Goal: Learn about a topic: Learn about a topic

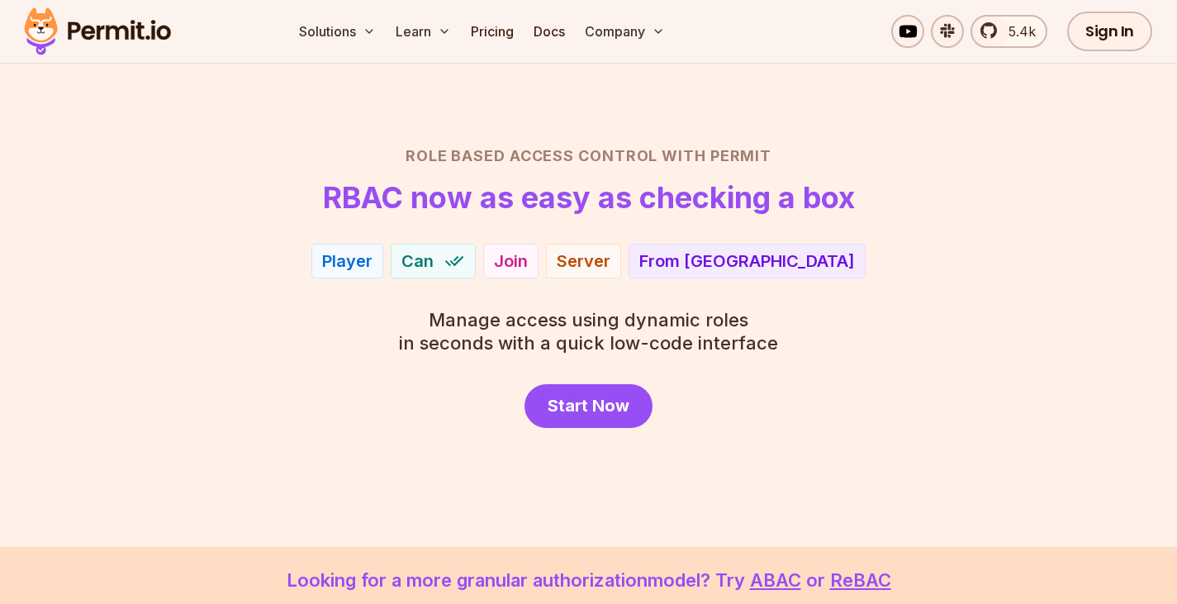
click at [528, 264] on div "Join" at bounding box center [511, 260] width 34 height 23
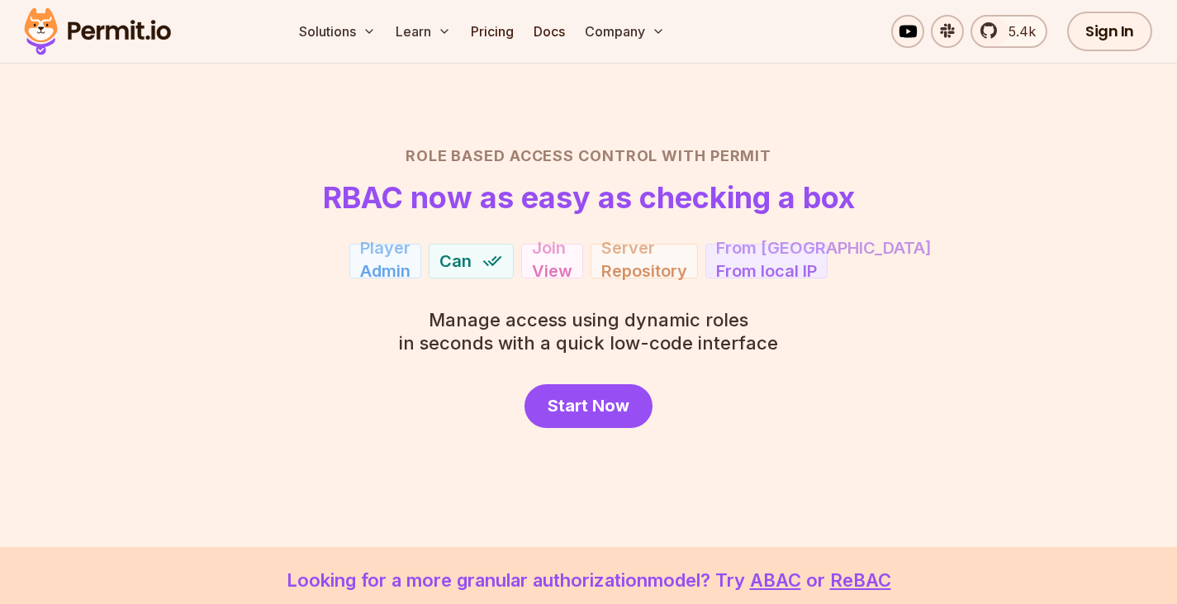
click at [642, 258] on div "Repository" at bounding box center [644, 269] width 86 height 23
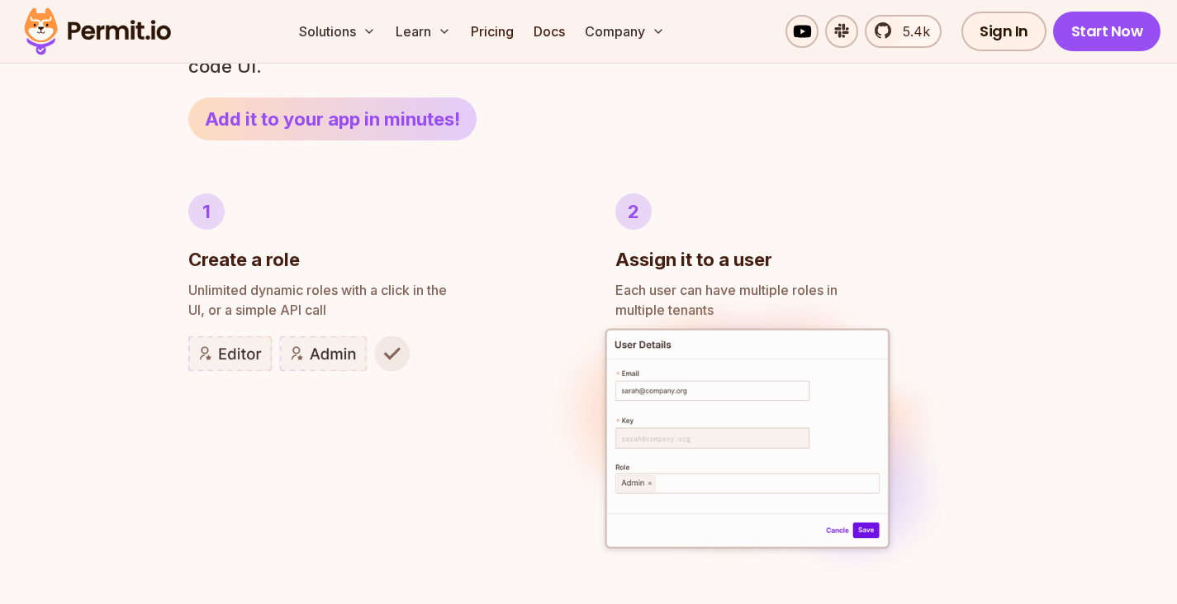
scroll to position [869, 0]
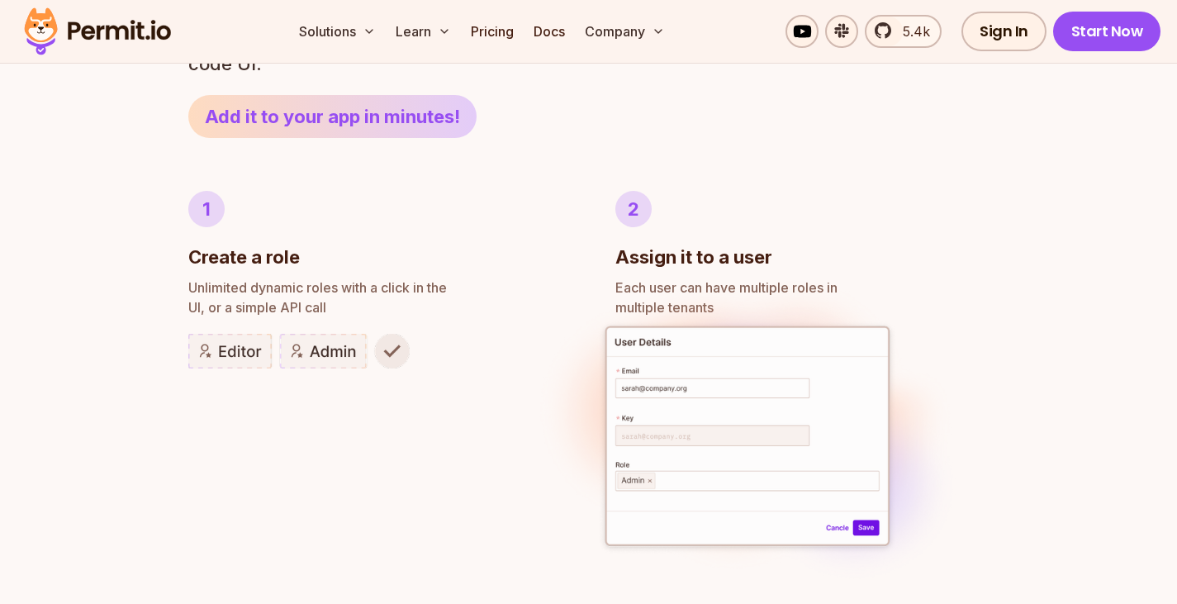
click at [328, 352] on img at bounding box center [298, 351] width 221 height 35
click at [249, 357] on img at bounding box center [298, 351] width 221 height 35
click at [386, 351] on img at bounding box center [298, 351] width 221 height 35
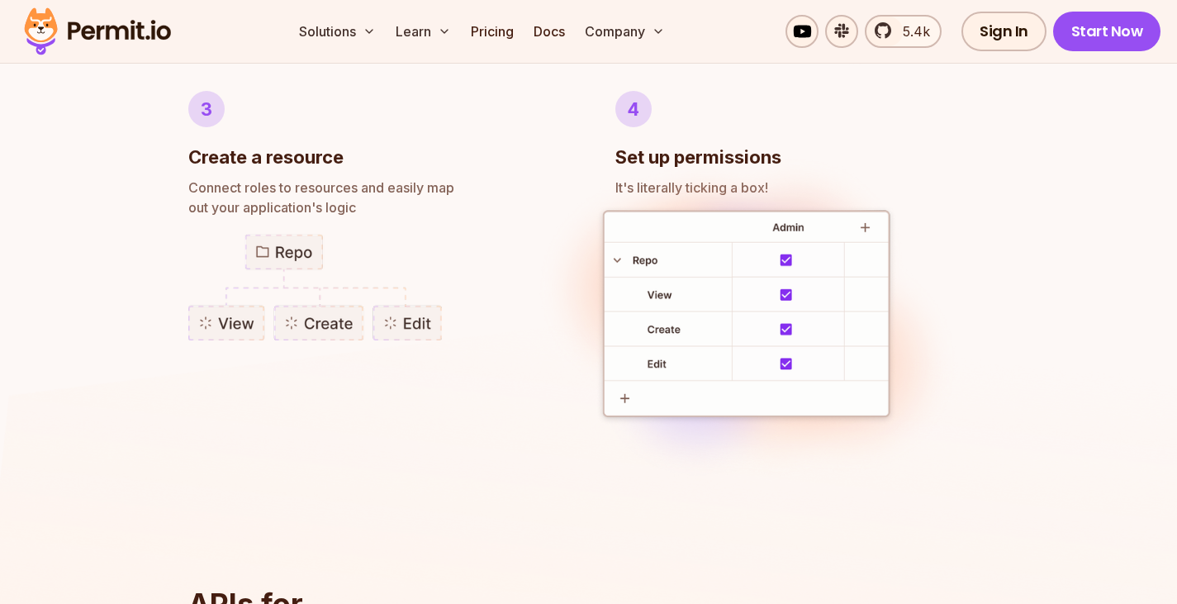
scroll to position [1410, 0]
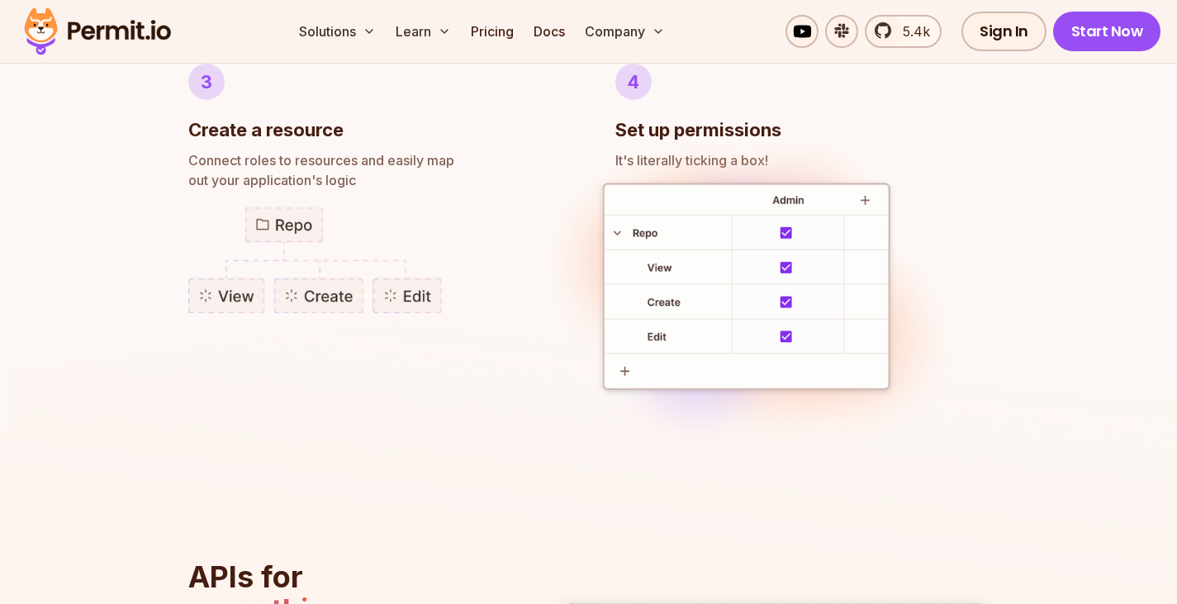
click at [269, 210] on img at bounding box center [315, 259] width 254 height 107
click at [416, 300] on img at bounding box center [315, 259] width 254 height 107
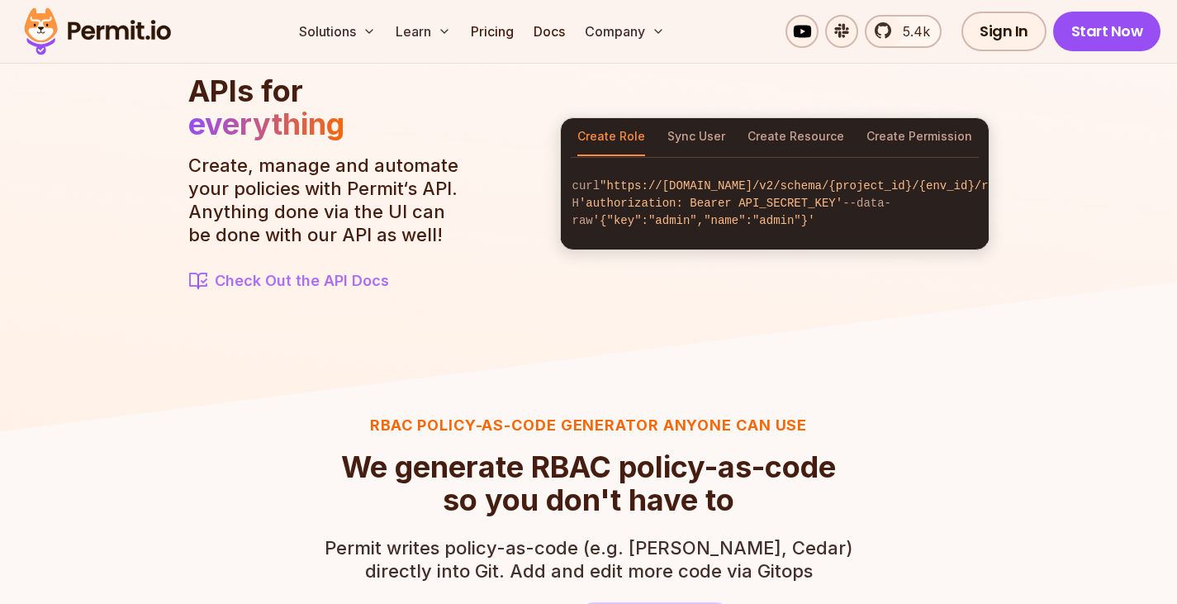
scroll to position [1897, 0]
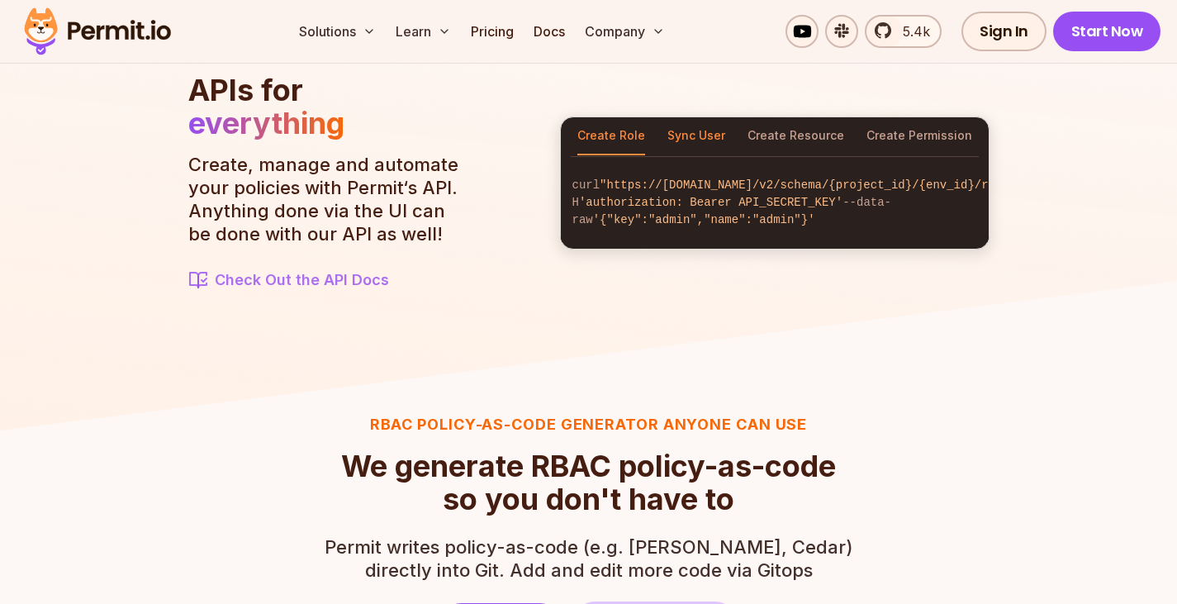
click at [698, 123] on button "Sync User" at bounding box center [696, 136] width 58 height 38
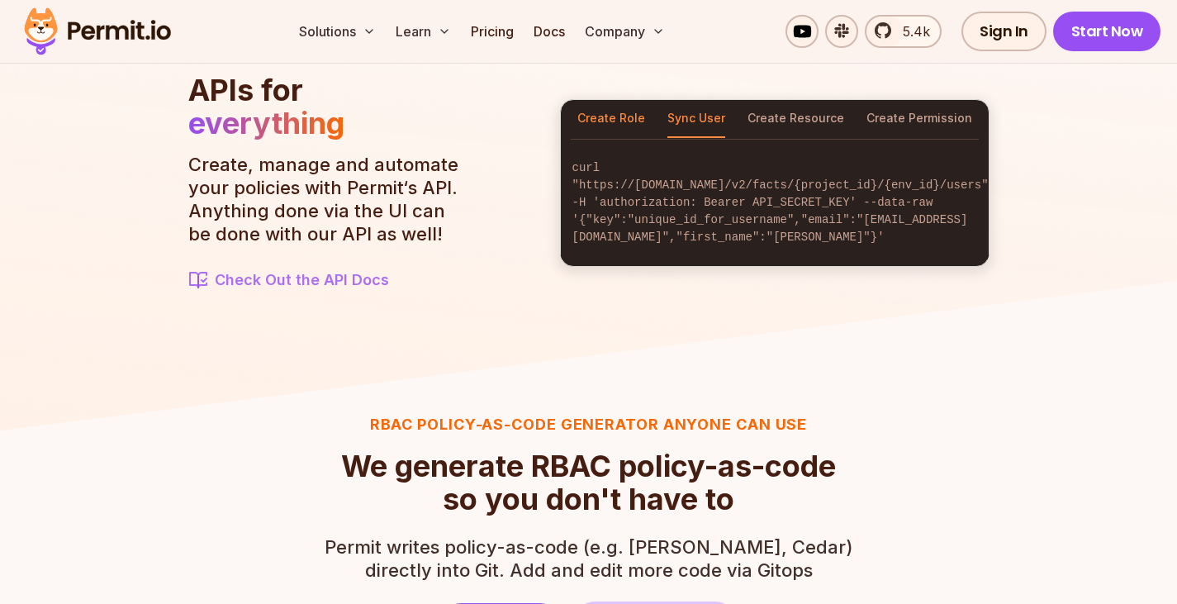
click at [619, 131] on button "Create Role" at bounding box center [611, 119] width 68 height 38
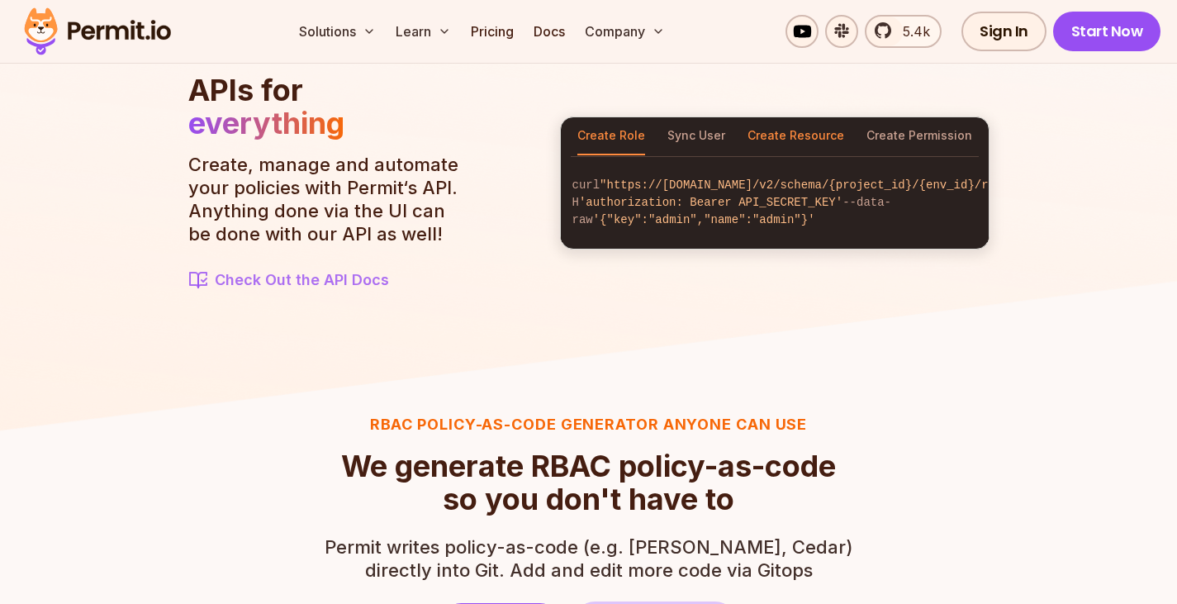
click at [800, 129] on button "Create Resource" at bounding box center [795, 136] width 97 height 38
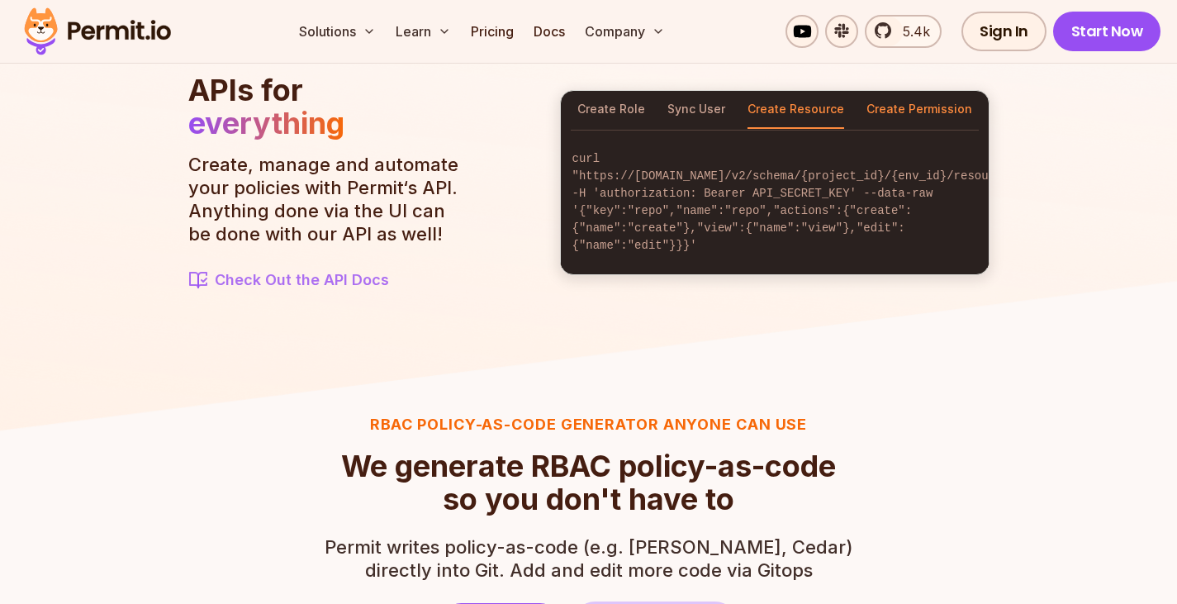
click at [902, 116] on button "Create Permission" at bounding box center [919, 110] width 106 height 38
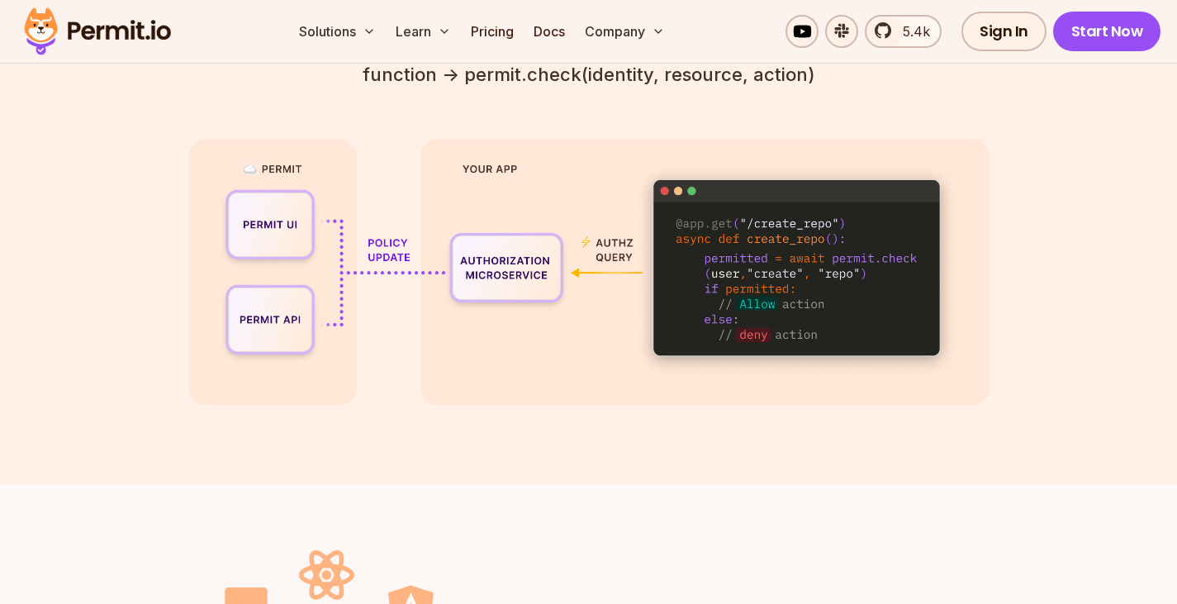
scroll to position [3775, 0]
